Goal: Task Accomplishment & Management: Use online tool/utility

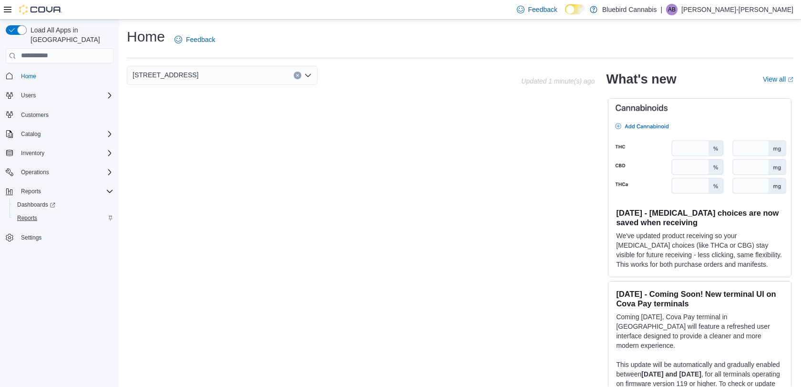
click at [37, 214] on span "Reports" at bounding box center [27, 218] width 20 height 8
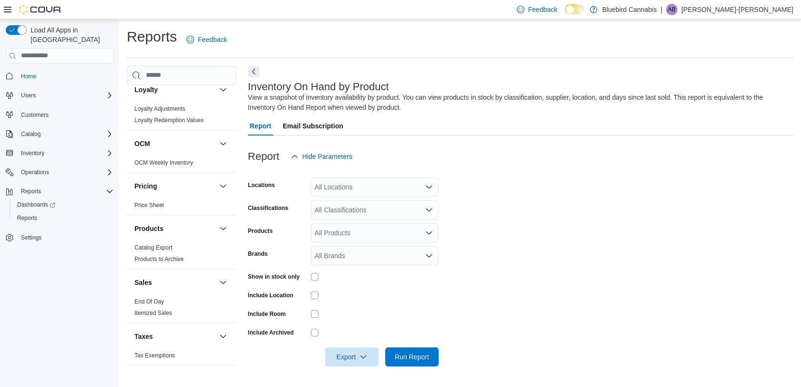
scroll to position [373, 0]
click at [153, 301] on link "End Of Day" at bounding box center [149, 301] width 30 height 7
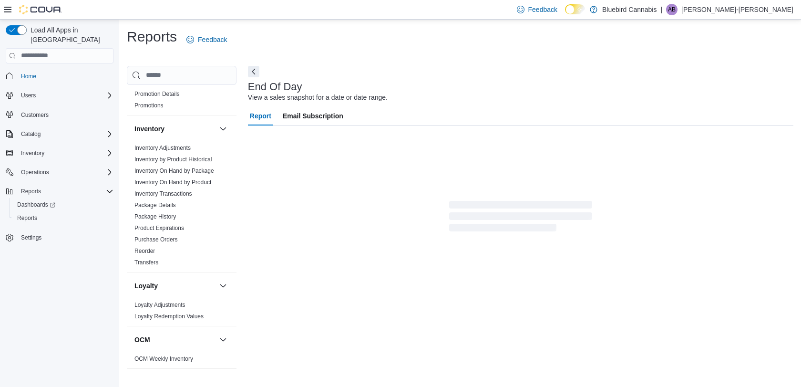
scroll to position [71, 0]
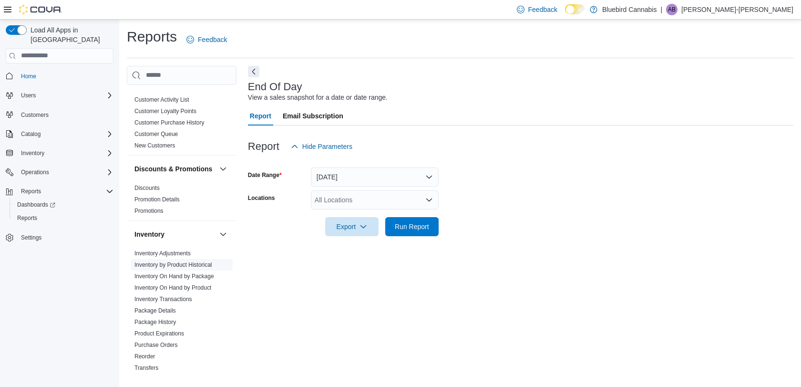
click at [163, 267] on link "Inventory by Product Historical" at bounding box center [173, 264] width 78 height 7
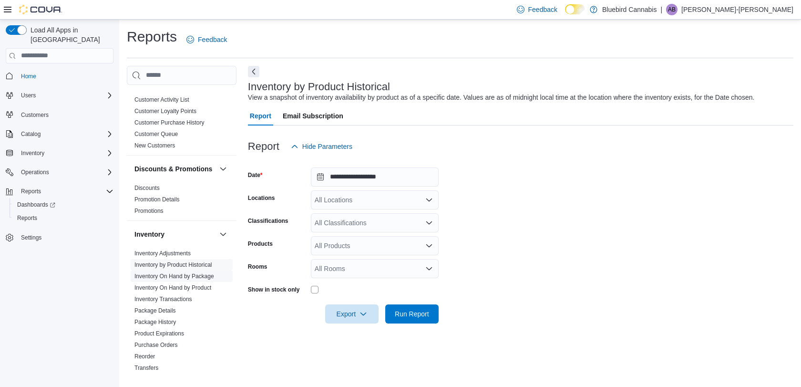
click at [163, 276] on link "Inventory On Hand by Package" at bounding box center [174, 276] width 80 height 7
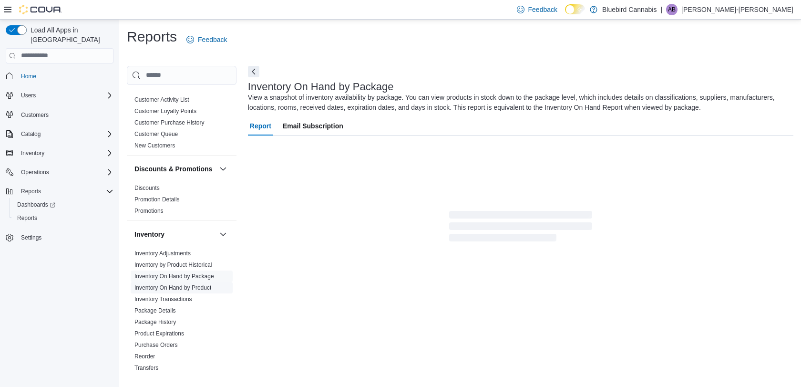
click at [170, 287] on link "Inventory On Hand by Product" at bounding box center [172, 287] width 77 height 7
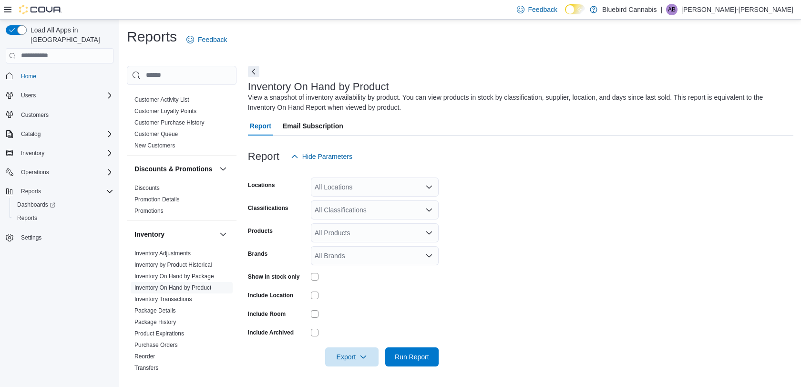
click at [389, 189] on div "All Locations" at bounding box center [375, 186] width 128 height 19
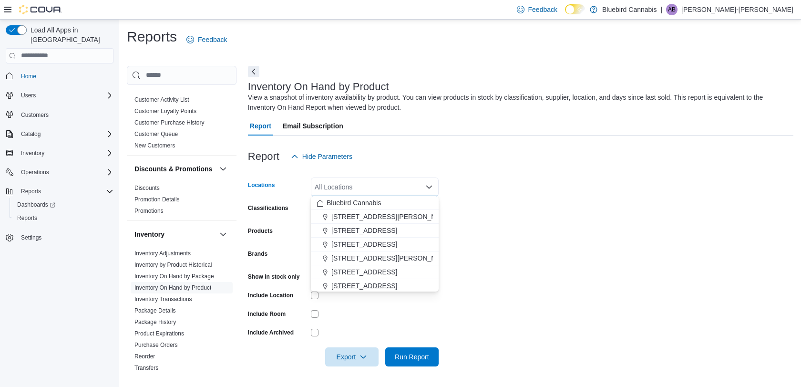
click at [387, 284] on span "5530 Manotick Main St." at bounding box center [364, 286] width 66 height 10
click at [532, 223] on form "Locations 5530 Manotick Main St. Combo box. Selected. 5530 Manotick Main St.. P…" at bounding box center [520, 266] width 545 height 200
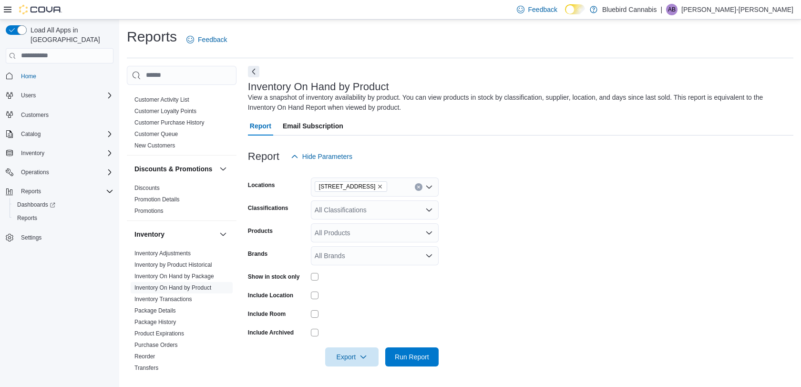
click at [313, 287] on div at bounding box center [375, 294] width 128 height 15
click at [398, 355] on span "Run Report" at bounding box center [412, 356] width 34 height 10
click at [365, 355] on icon "button" at bounding box center [363, 356] width 8 height 8
click at [354, 322] on button "Export to Csv" at bounding box center [353, 317] width 54 height 19
